Goal: Use online tool/utility: Use online tool/utility

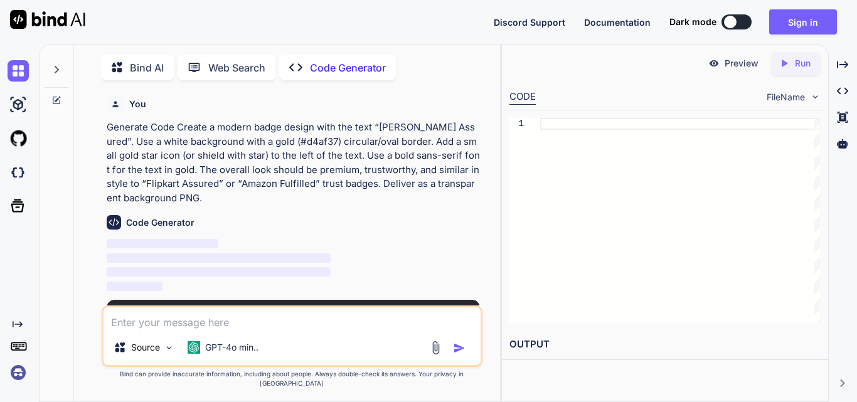
scroll to position [5, 0]
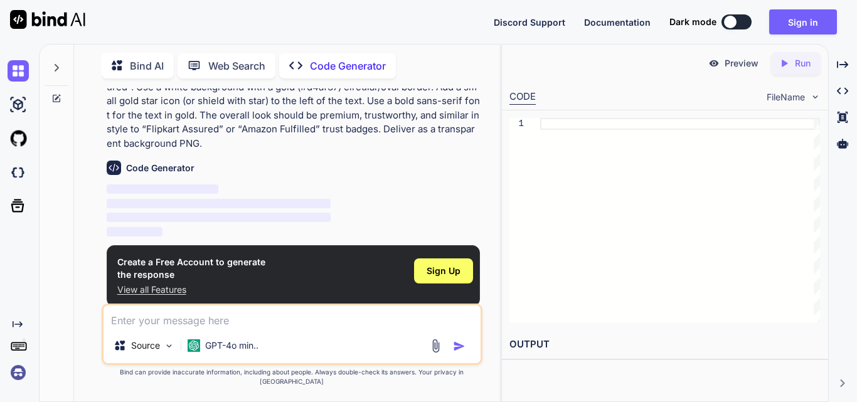
type textarea "x"
click at [784, 62] on icon at bounding box center [784, 63] width 6 height 7
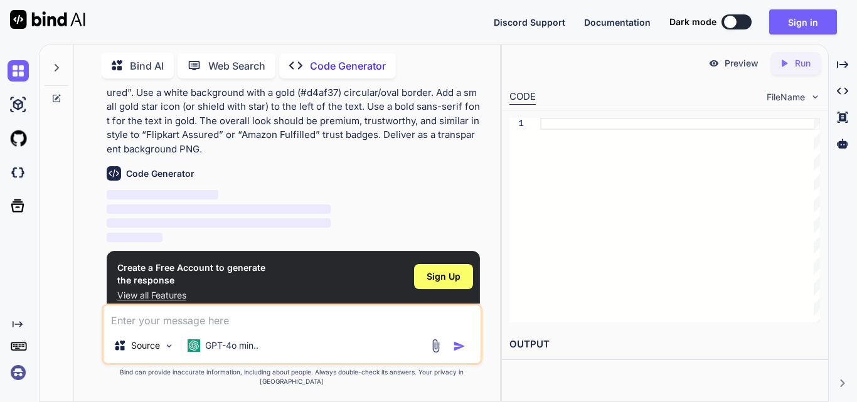
scroll to position [53, 0]
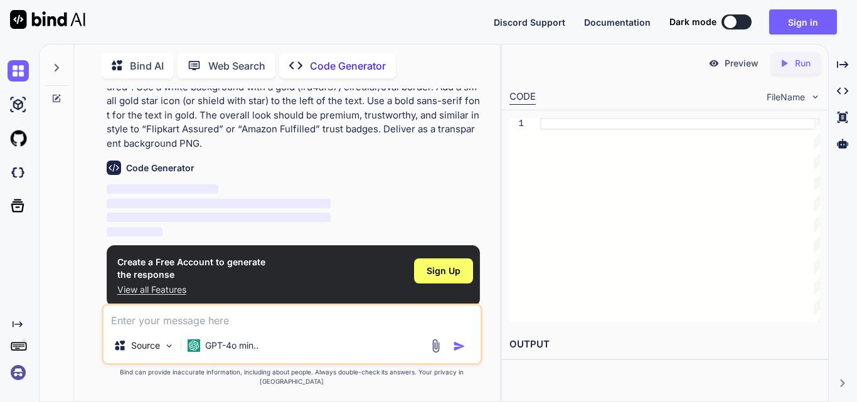
click at [104, 164] on div "You Generate Code Create a modern badge design with the text “Johnson Assured”.…" at bounding box center [293, 195] width 378 height 215
click at [109, 169] on img at bounding box center [114, 168] width 14 height 14
click at [337, 70] on p "Code Generator" at bounding box center [348, 65] width 76 height 15
click at [241, 77] on div "Bind AI Web Search Created with Pixso. Code Generator" at bounding box center [292, 66] width 381 height 36
click at [241, 65] on p "Web Search" at bounding box center [236, 65] width 57 height 15
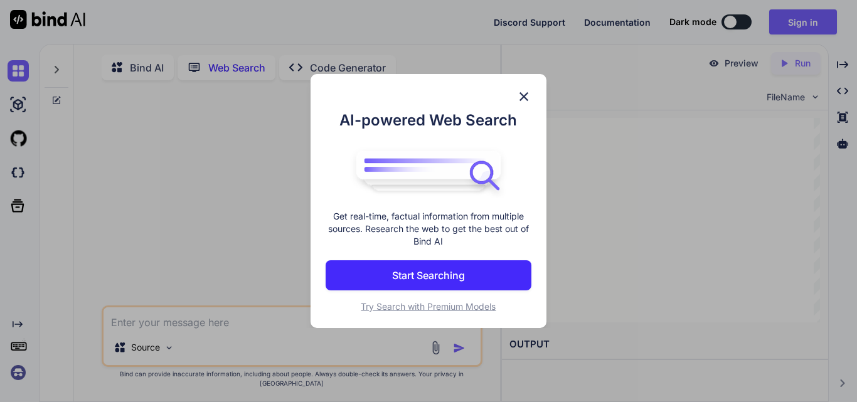
scroll to position [5, 0]
type textarea "x"
click at [520, 92] on img at bounding box center [523, 96] width 15 height 15
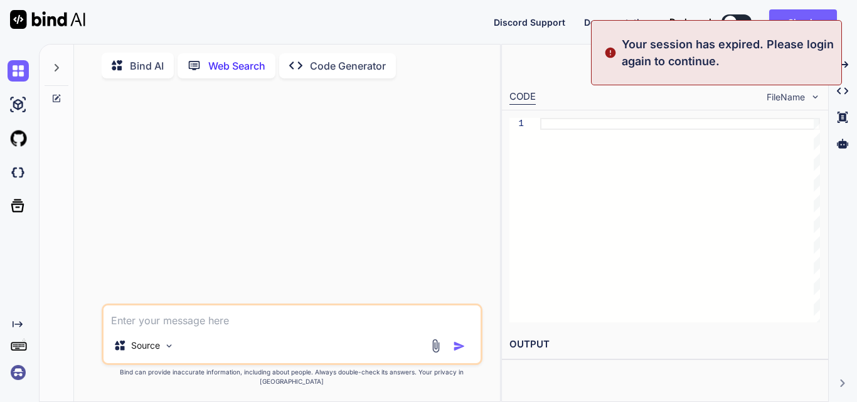
click at [337, 296] on div at bounding box center [293, 195] width 378 height 215
